Goal: Find specific page/section: Find specific page/section

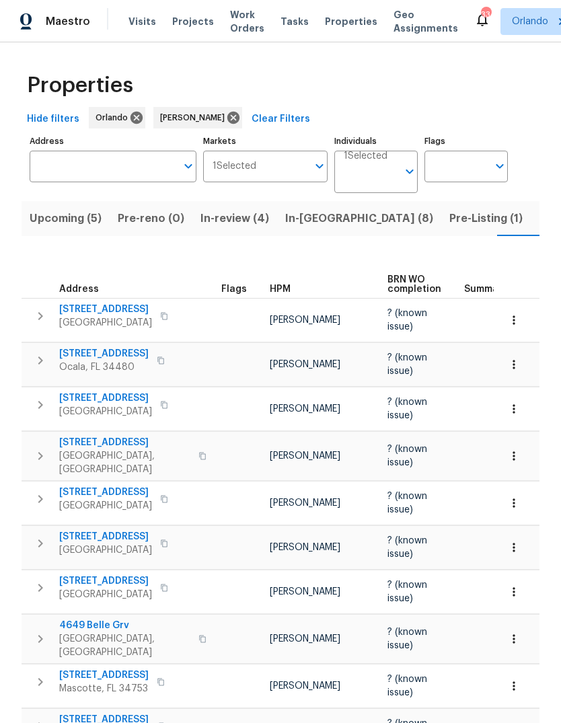
scroll to position [0, 28]
click at [257, 211] on span "In-[GEOGRAPHIC_DATA] (8)" at bounding box center [331, 218] width 148 height 19
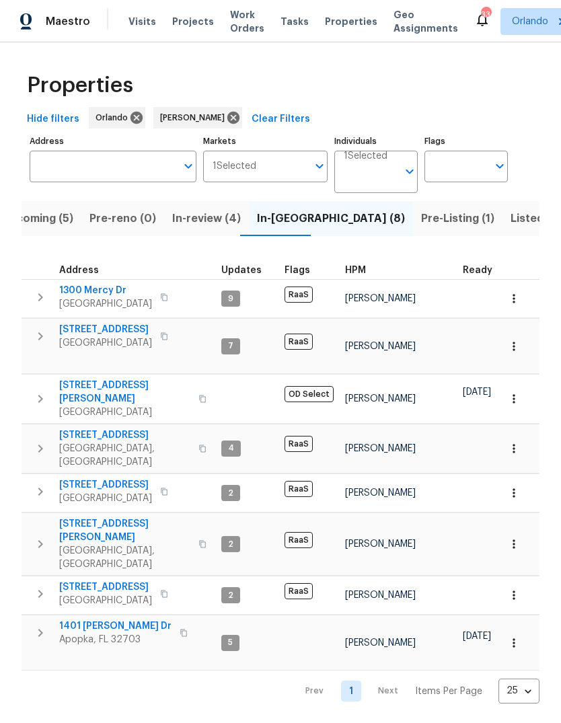
click at [198, 395] on icon "button" at bounding box center [202, 399] width 8 height 8
click at [518, 339] on icon "button" at bounding box center [513, 345] width 13 height 13
click at [533, 119] on div at bounding box center [280, 361] width 561 height 723
click at [512, 392] on icon "button" at bounding box center [513, 398] width 13 height 13
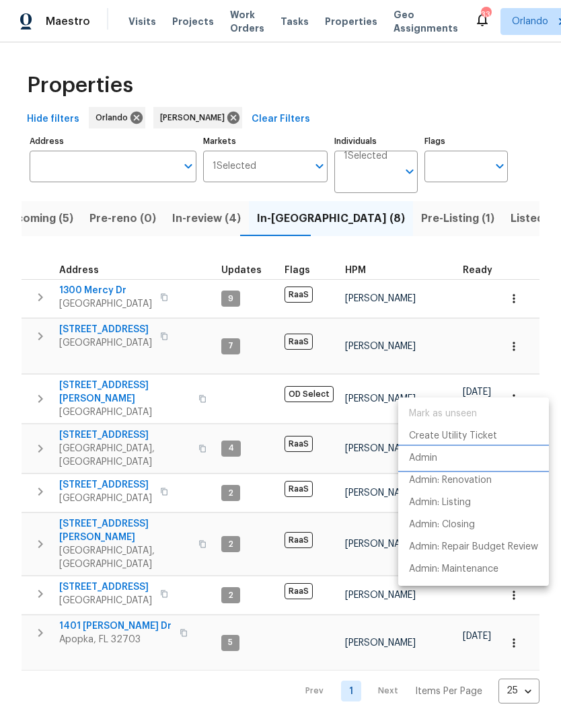
click at [477, 459] on li "Admin" at bounding box center [473, 458] width 151 height 22
click at [206, 120] on div at bounding box center [280, 361] width 561 height 723
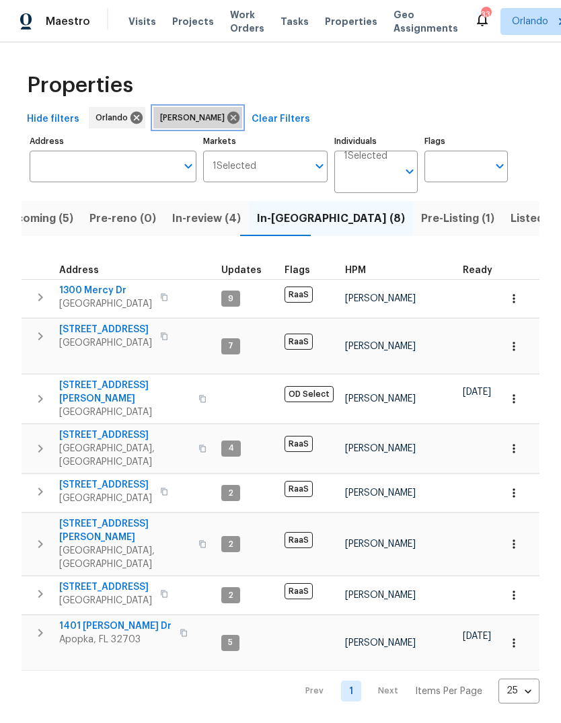
click at [226, 115] on icon at bounding box center [233, 117] width 15 height 15
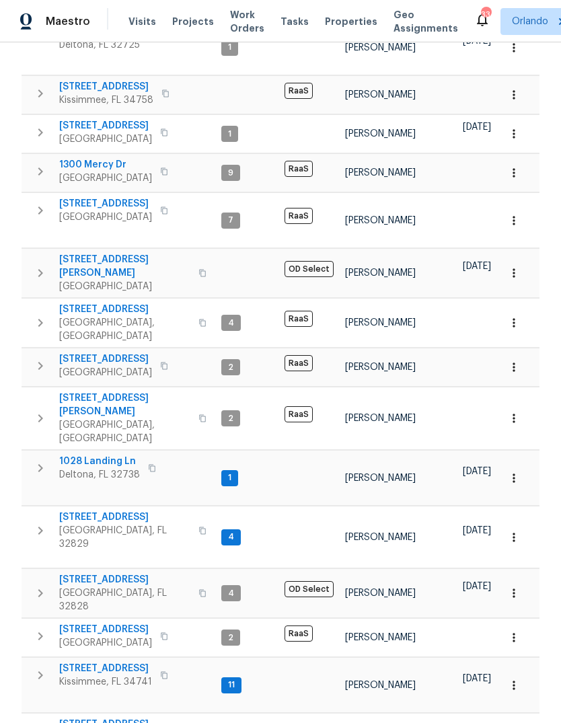
scroll to position [247, 0]
click at [198, 589] on icon "button" at bounding box center [202, 593] width 8 height 8
